Goal: Book appointment/travel/reservation

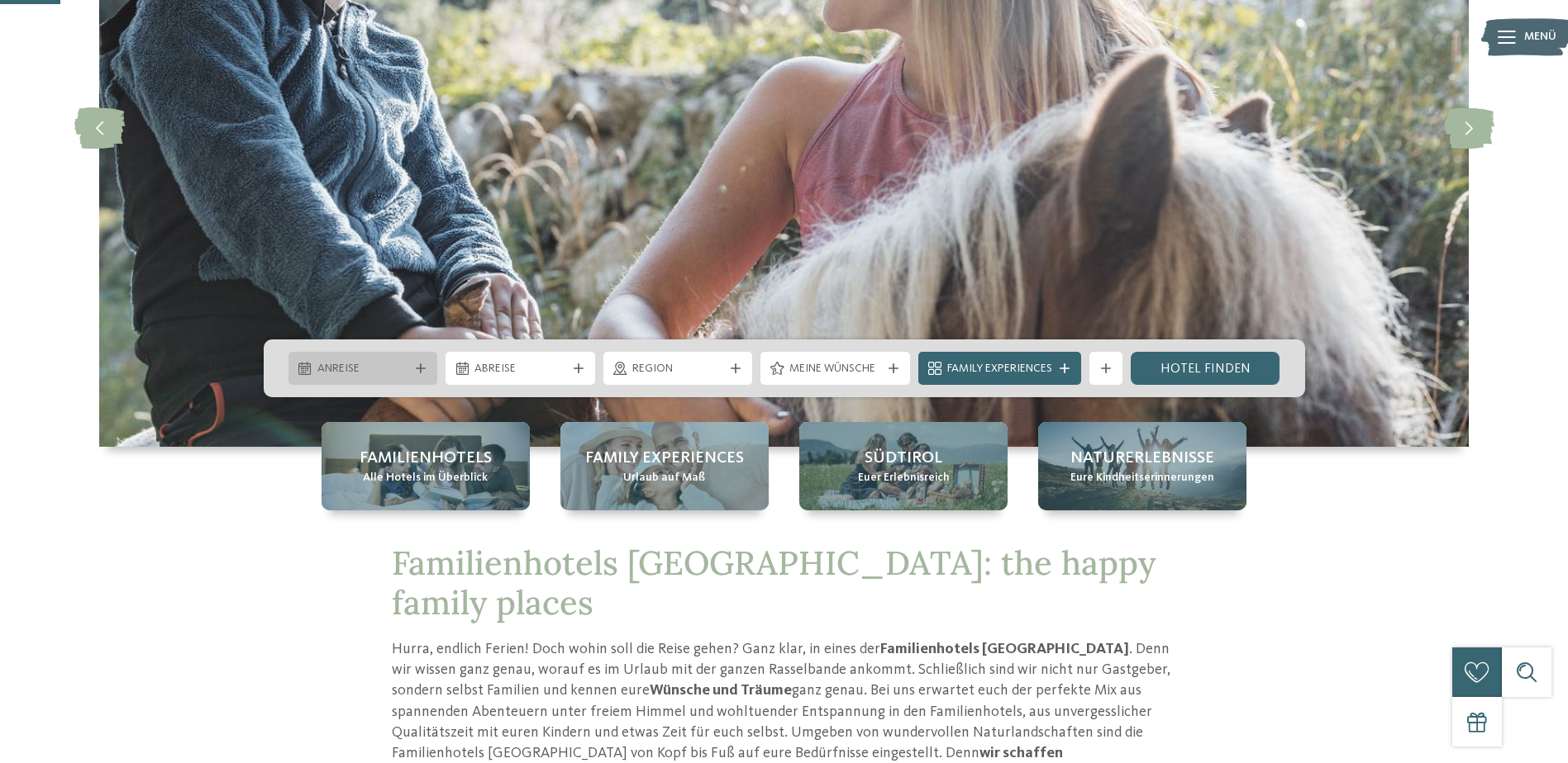
click at [357, 360] on div "Anreise" at bounding box center [363, 367] width 100 height 18
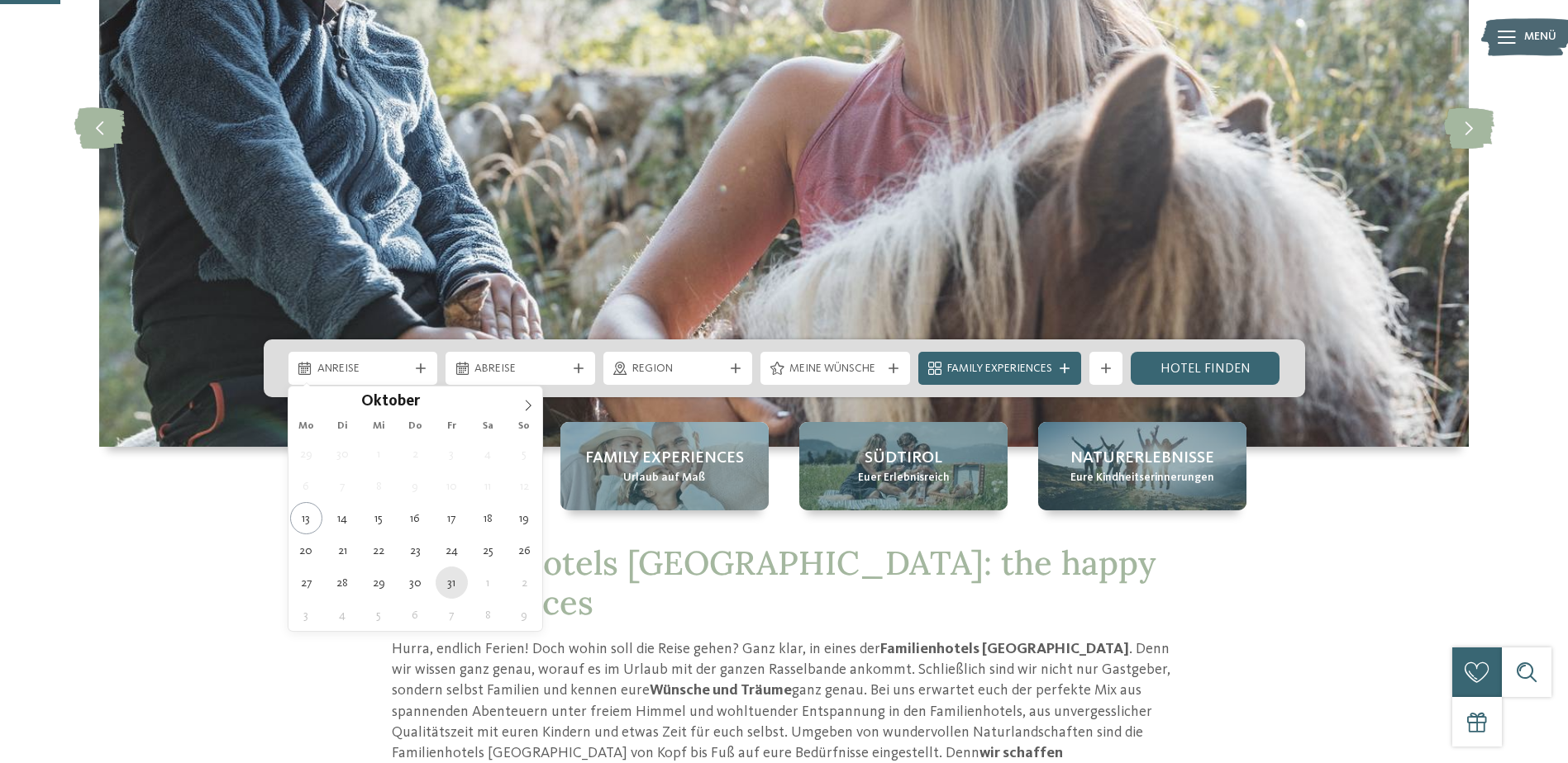
type div "[DATE]"
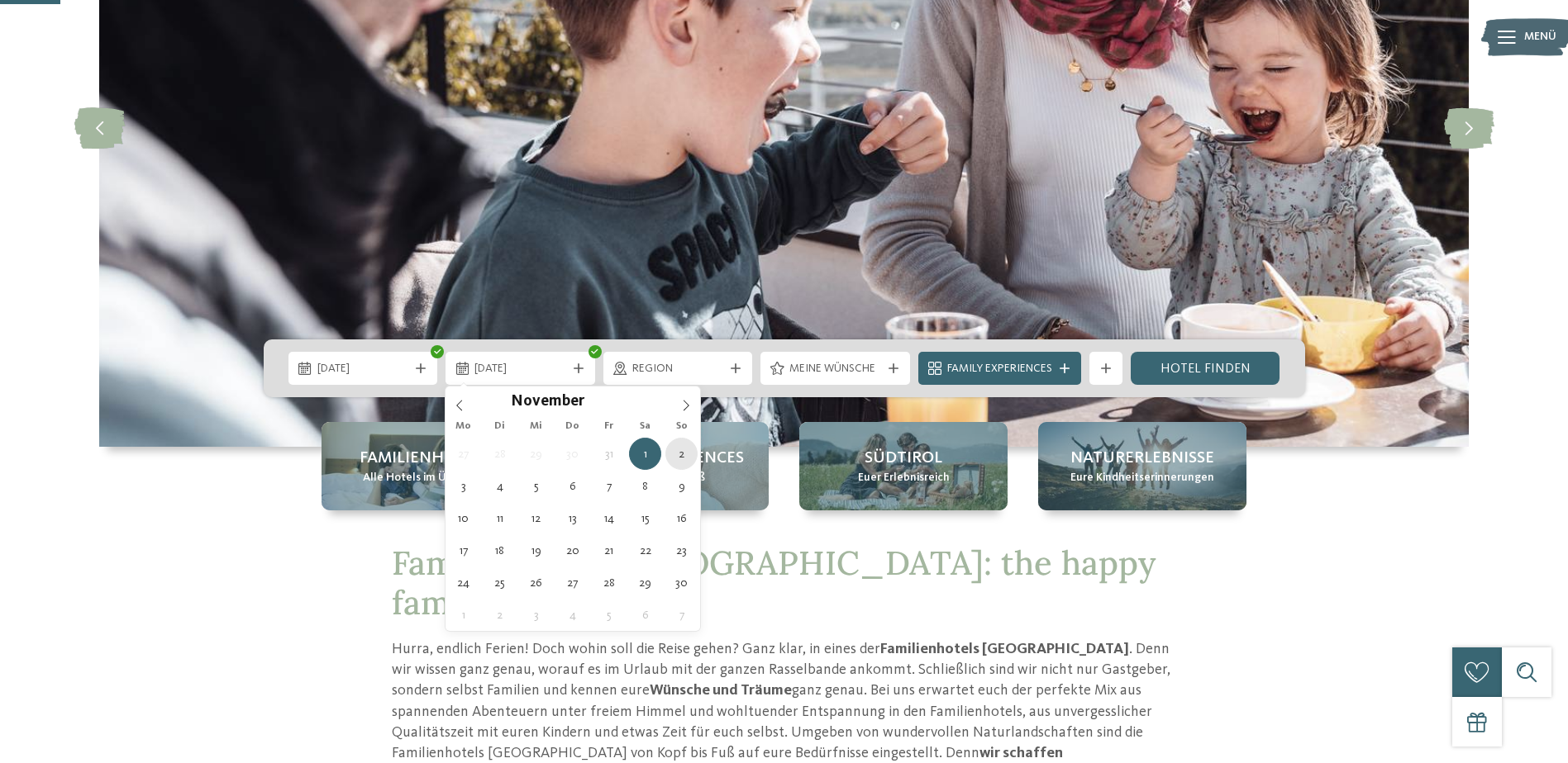
type div "[DATE]"
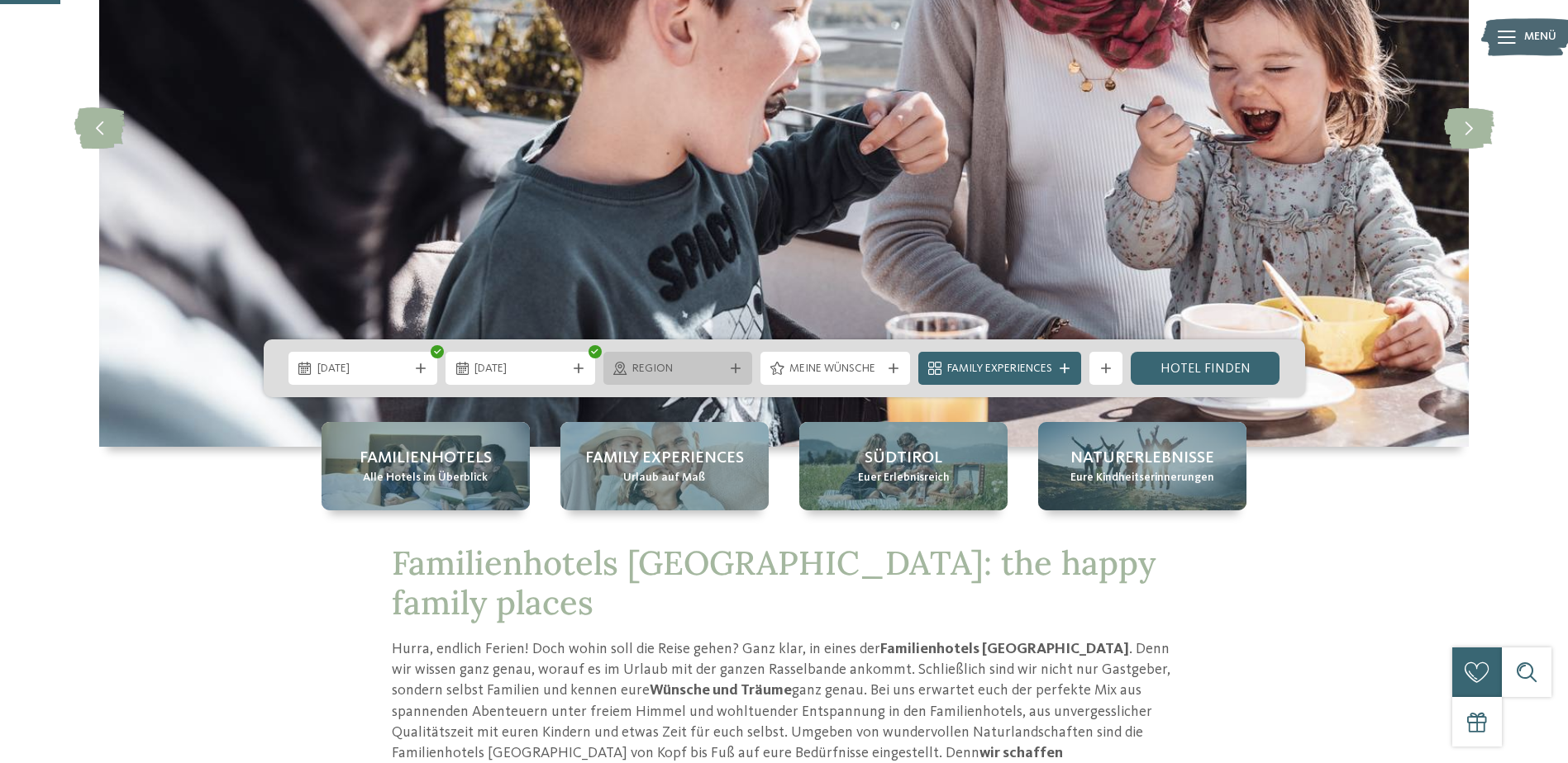
click at [748, 365] on div "Region" at bounding box center [678, 368] width 150 height 33
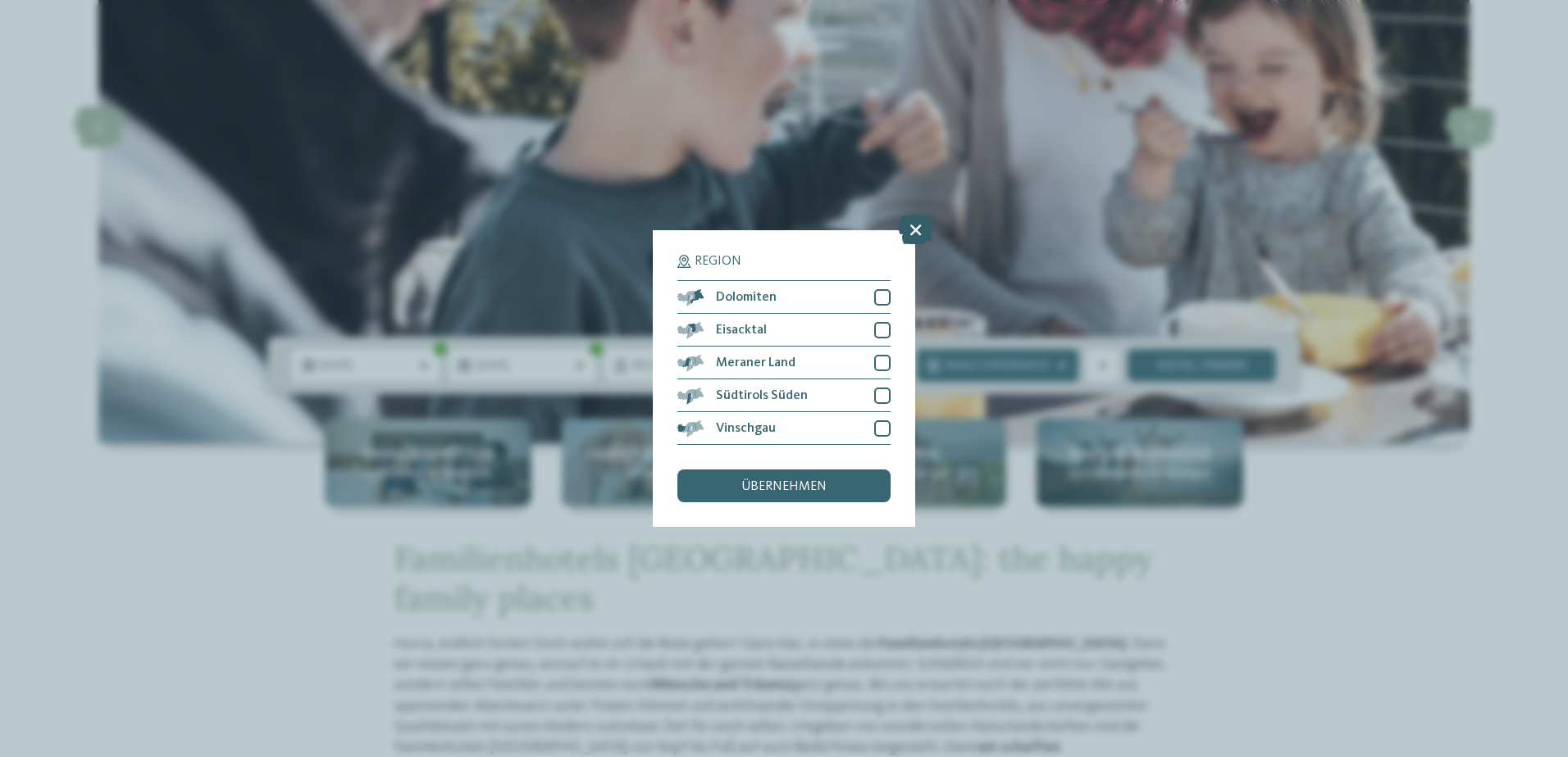
click at [913, 223] on icon at bounding box center [915, 230] width 36 height 29
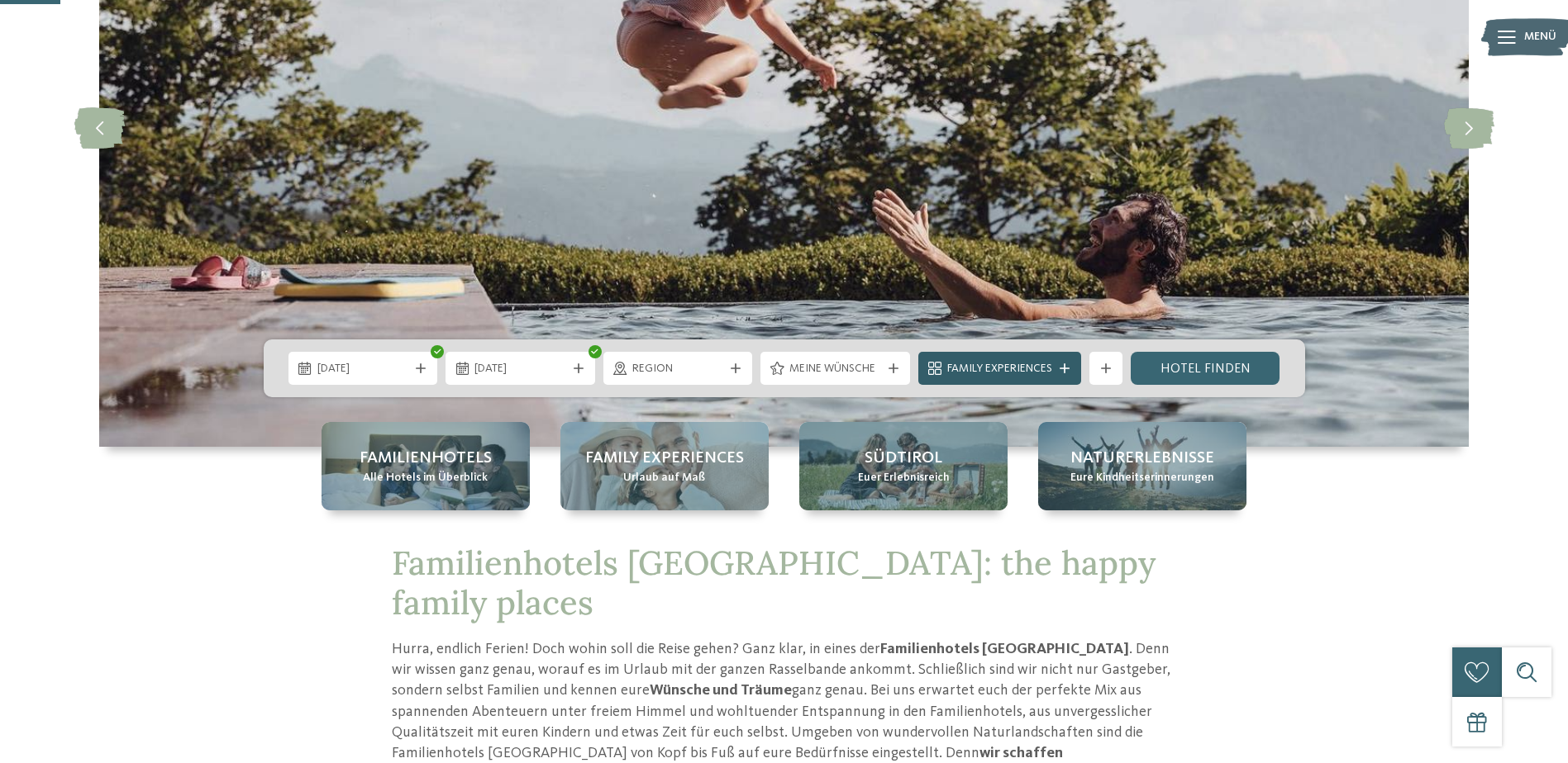
click at [1017, 370] on span "Family Experiences" at bounding box center [999, 369] width 105 height 17
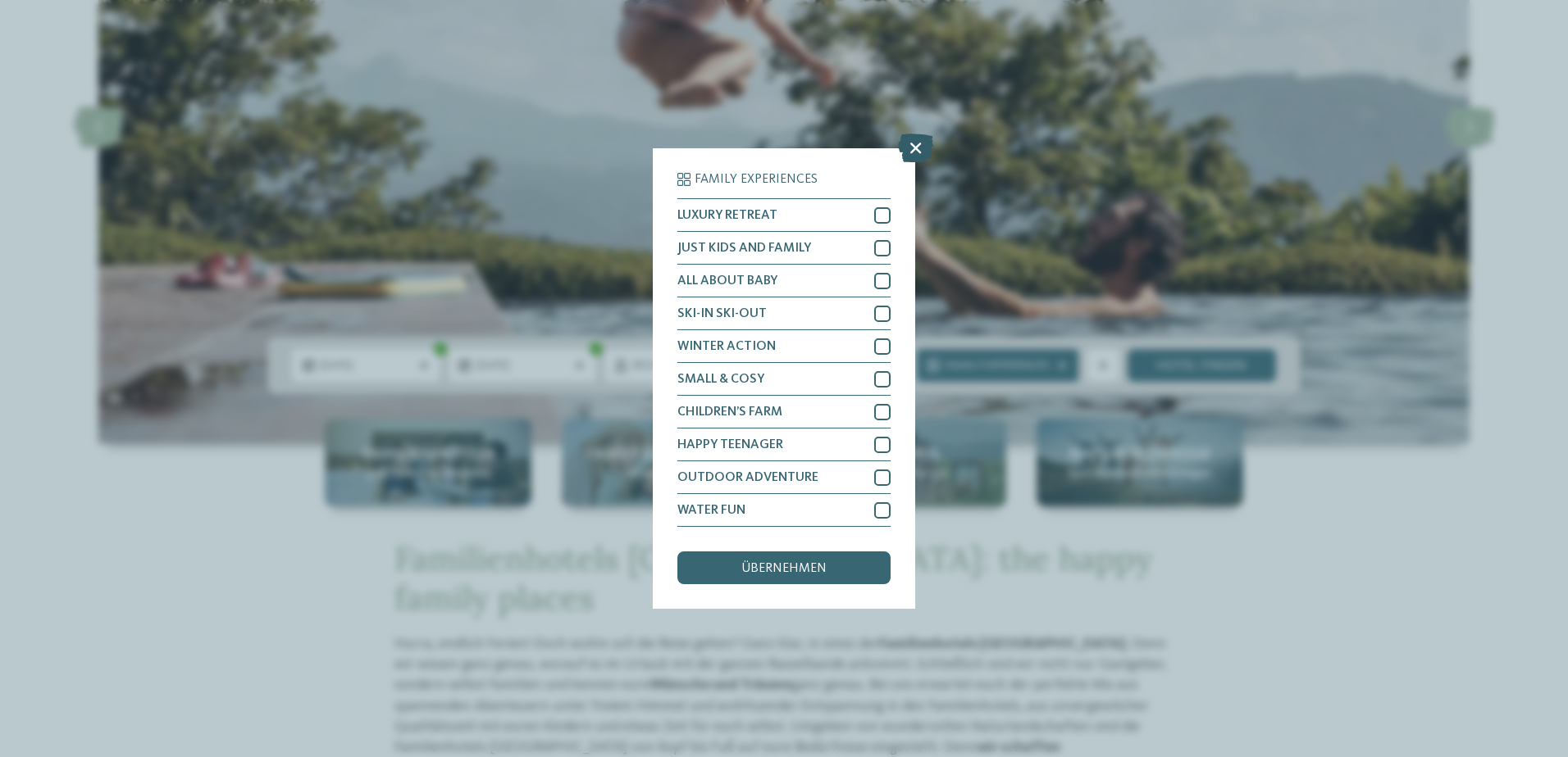
click at [908, 147] on icon at bounding box center [915, 148] width 36 height 29
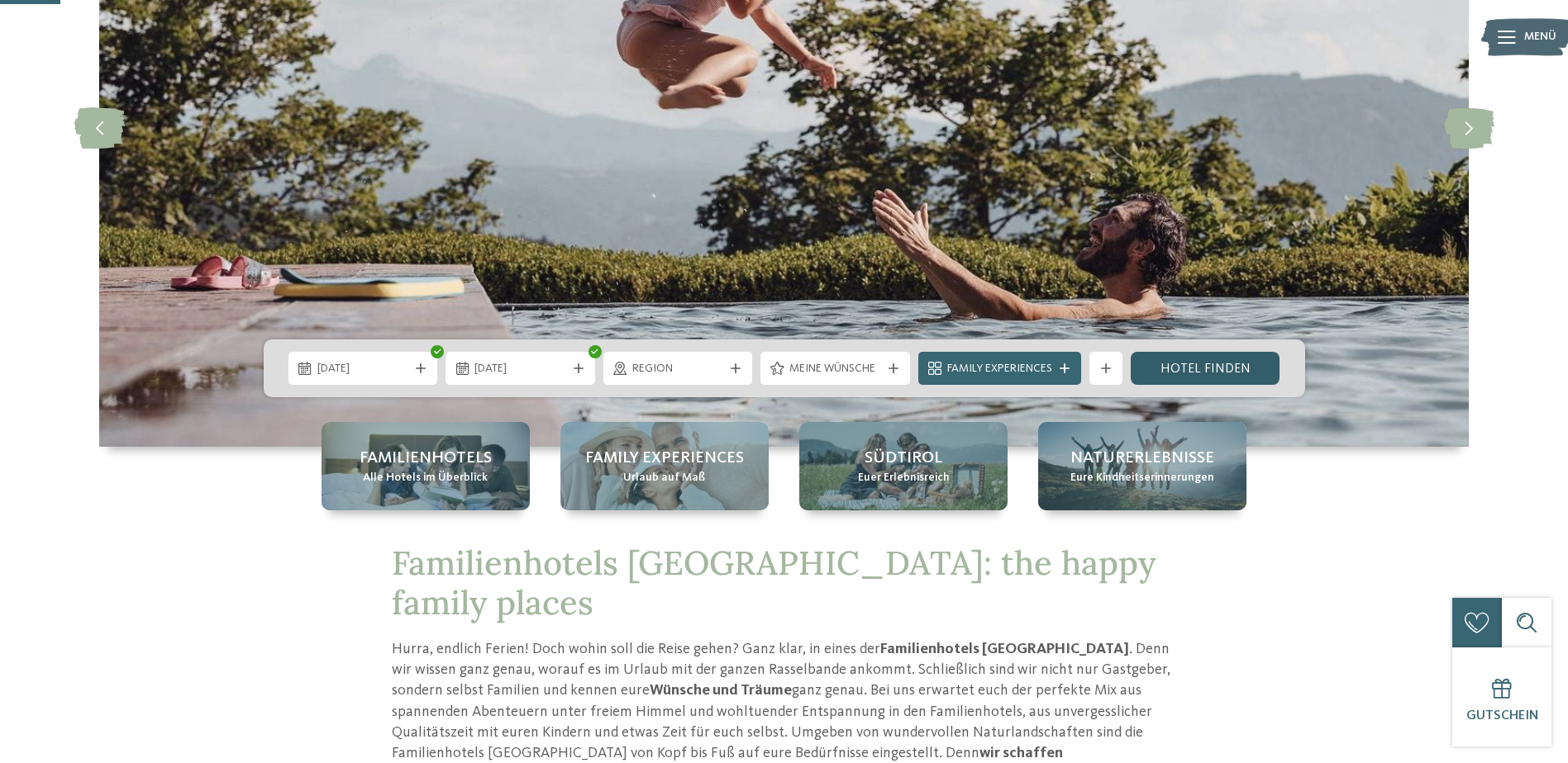
click at [1221, 387] on div "31.10.2025 02.11.2025" at bounding box center [784, 367] width 1041 height 57
click at [1219, 349] on div "31.10.2025 02.11.2025" at bounding box center [784, 367] width 1041 height 57
click at [1226, 373] on link "Hotel finden" at bounding box center [1205, 368] width 150 height 33
